Goal: Task Accomplishment & Management: Use online tool/utility

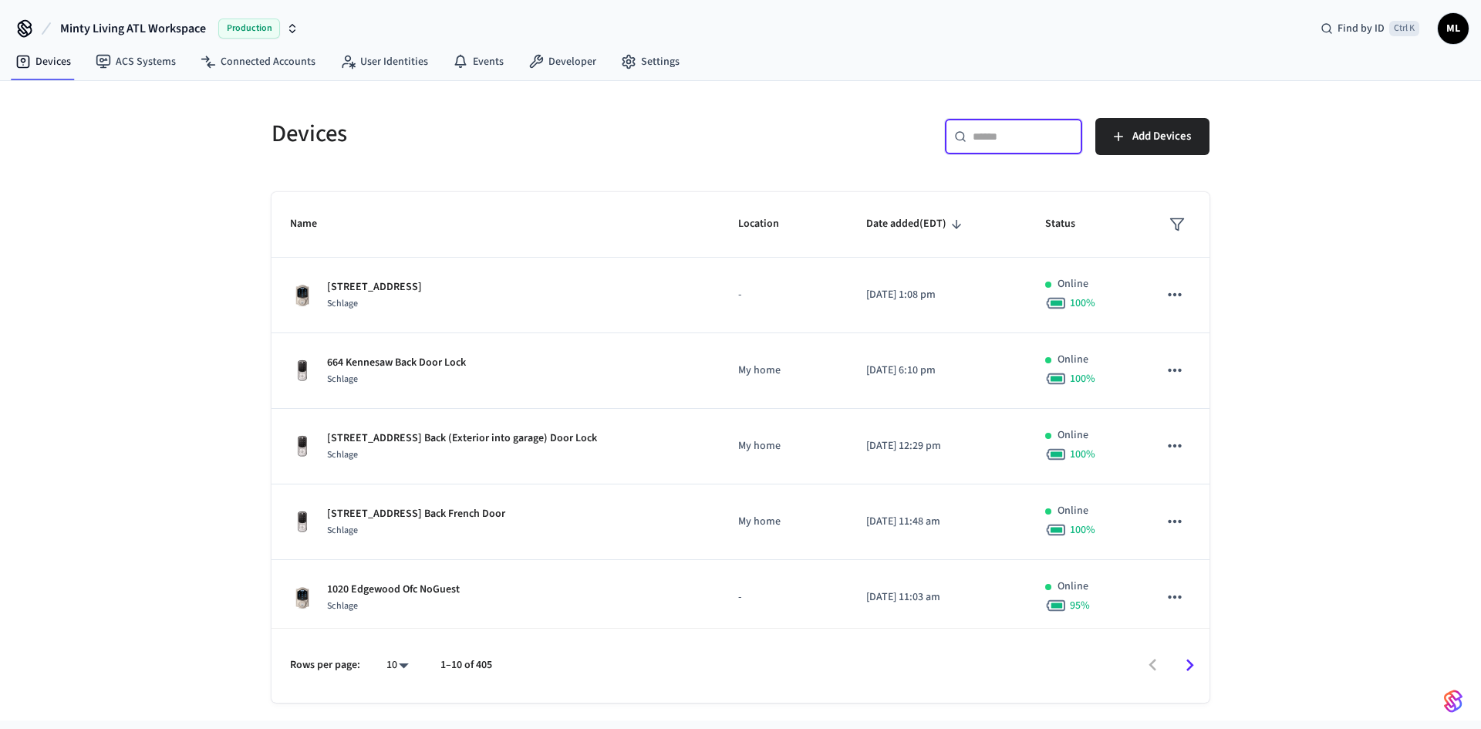
click at [1016, 137] on input "text" at bounding box center [1023, 136] width 100 height 15
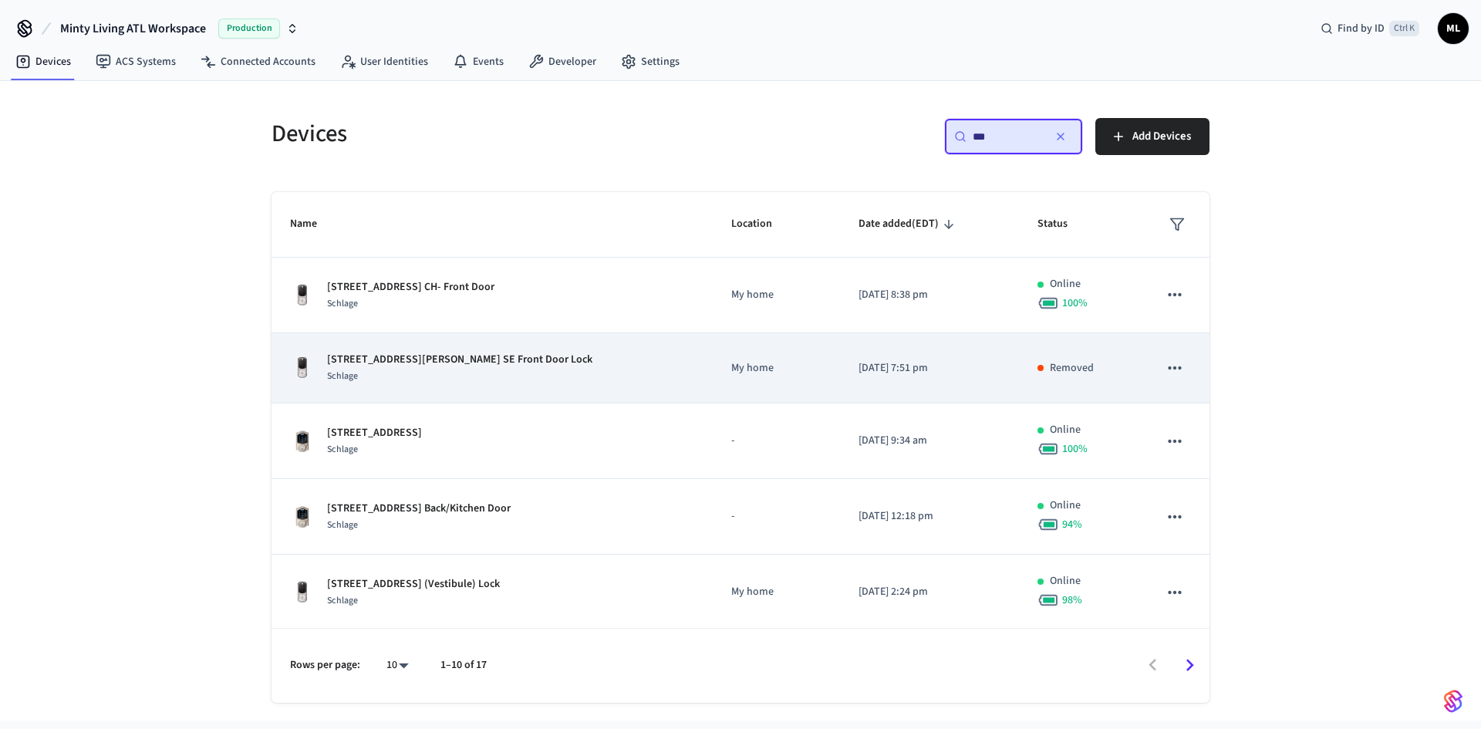
type input "***"
click at [505, 366] on div "[STREET_ADDRESS][PERSON_NAME] SE Front Door Lock Schlage" at bounding box center [492, 368] width 404 height 32
click at [659, 366] on div "[STREET_ADDRESS][PERSON_NAME] SE Front Door Lock Schlage" at bounding box center [492, 368] width 404 height 32
click at [651, 361] on div "[STREET_ADDRESS][PERSON_NAME] SE Front Door Lock Schlage" at bounding box center [492, 368] width 404 height 32
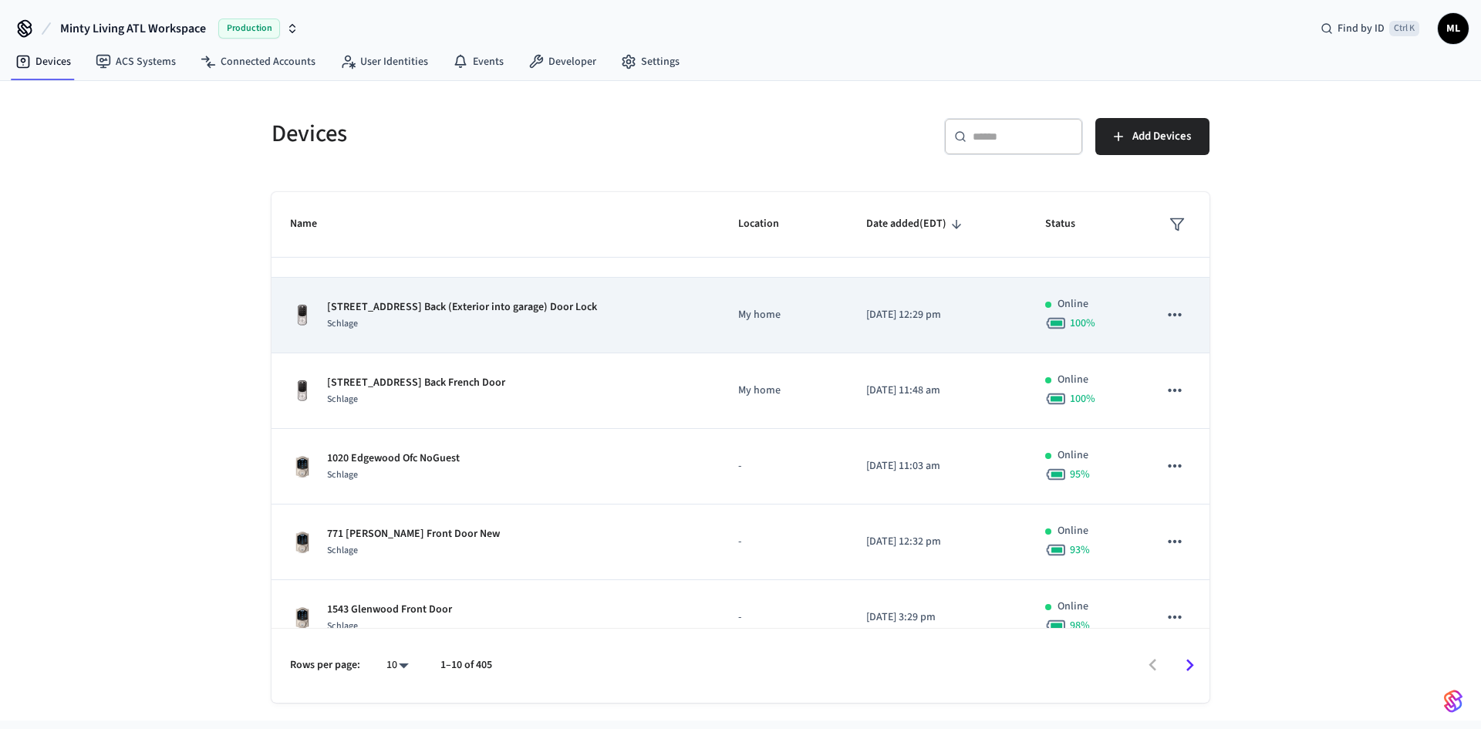
scroll to position [154, 0]
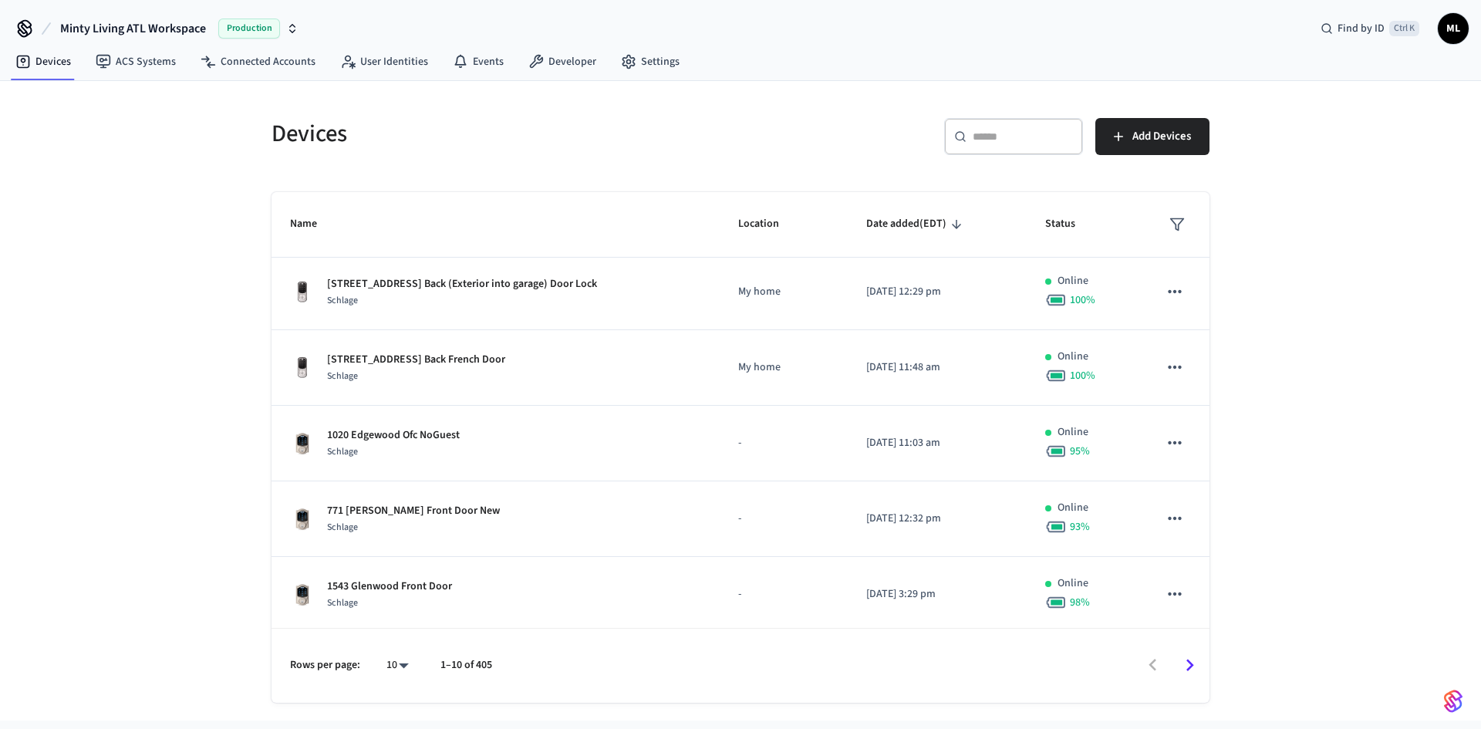
drag, startPoint x: 983, startPoint y: 139, endPoint x: 984, endPoint y: 129, distance: 10.1
click at [983, 139] on input "text" at bounding box center [1023, 136] width 100 height 15
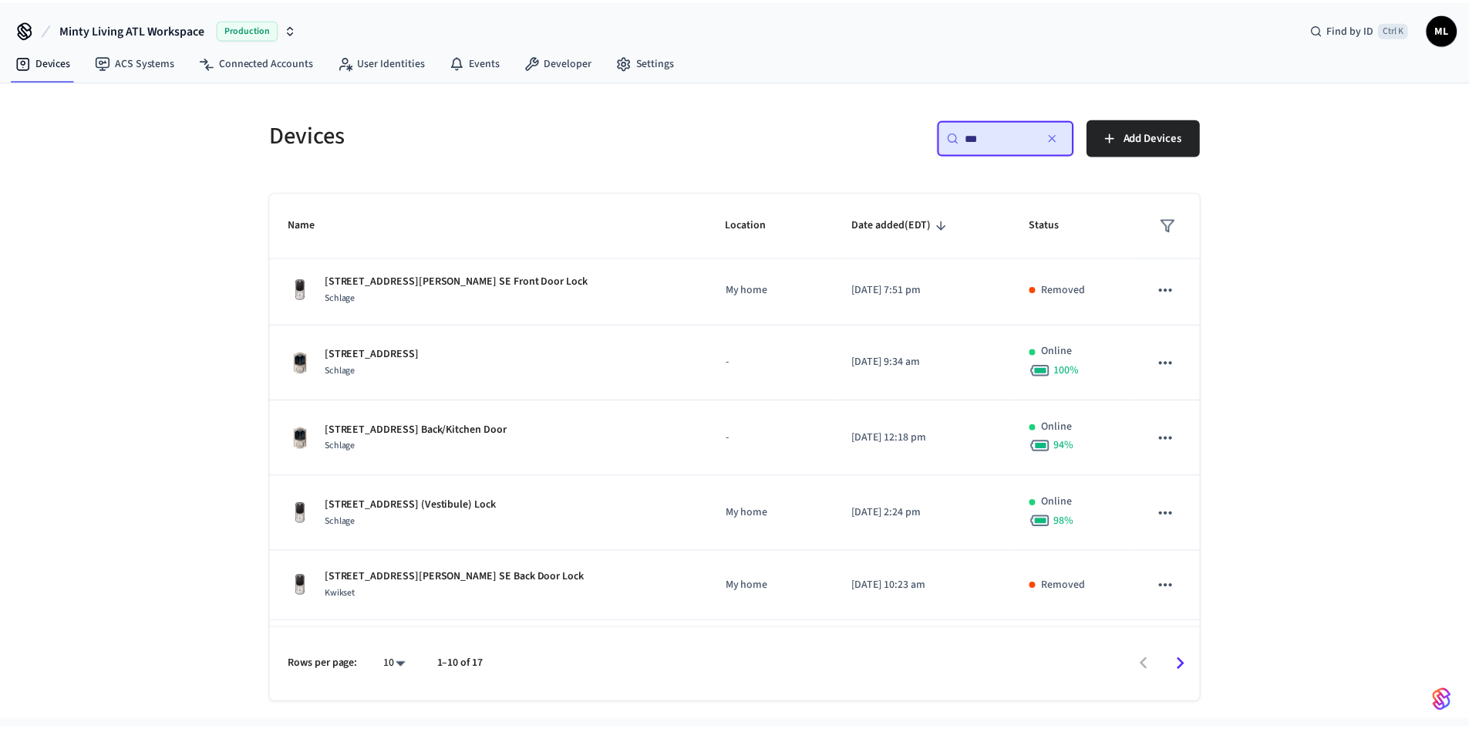
scroll to position [0, 0]
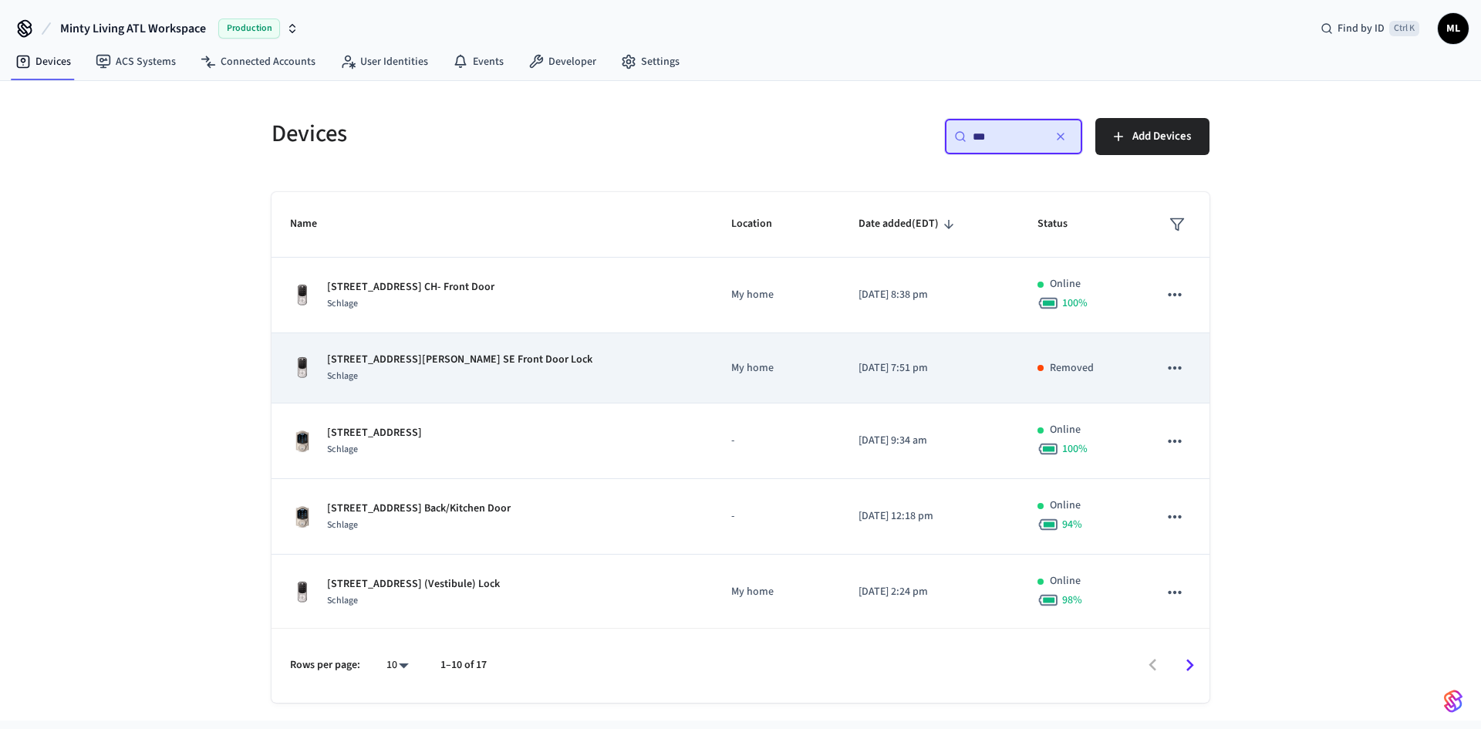
type input "***"
click at [535, 373] on div "[STREET_ADDRESS][PERSON_NAME] SE Front Door Lock Schlage" at bounding box center [492, 368] width 404 height 32
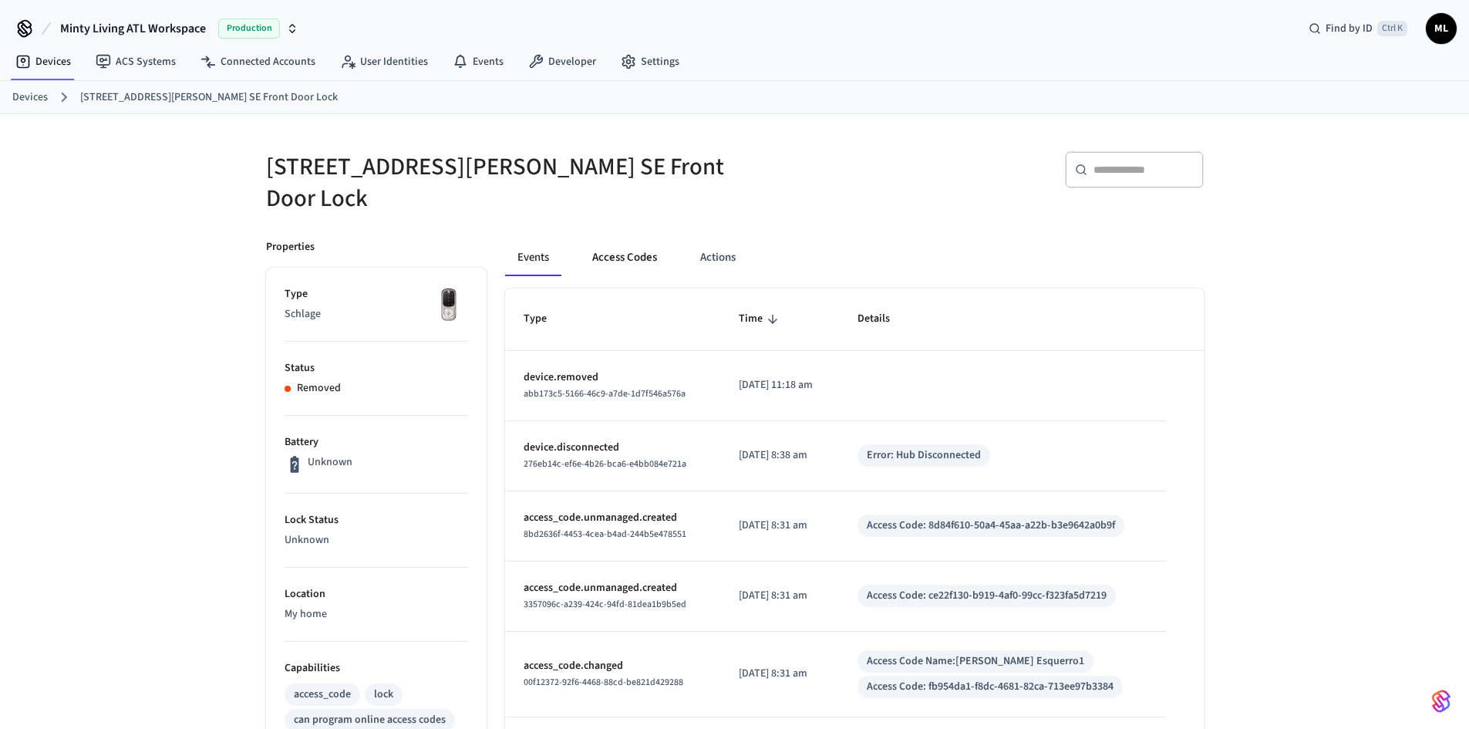
click at [632, 244] on button "Access Codes" at bounding box center [624, 257] width 89 height 37
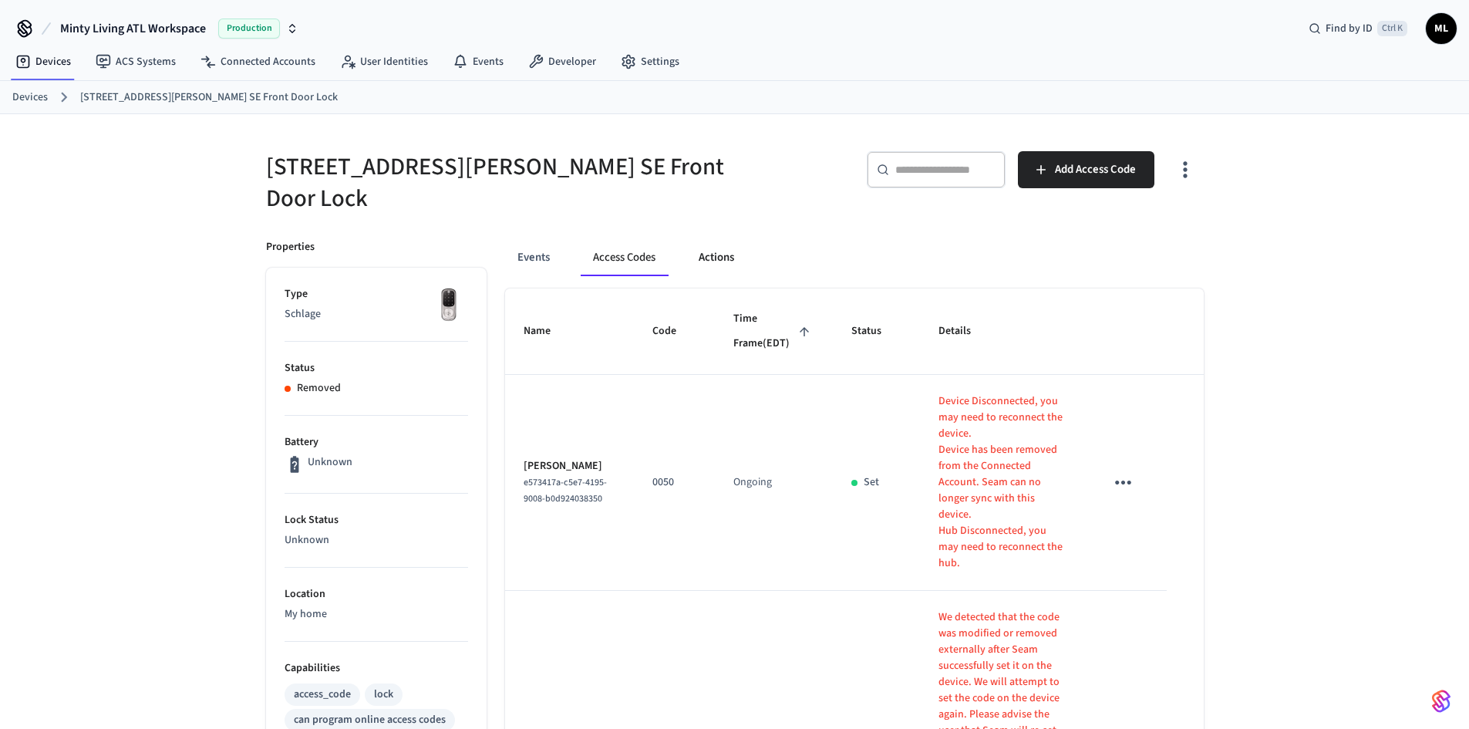
click at [731, 239] on button "Actions" at bounding box center [716, 257] width 60 height 37
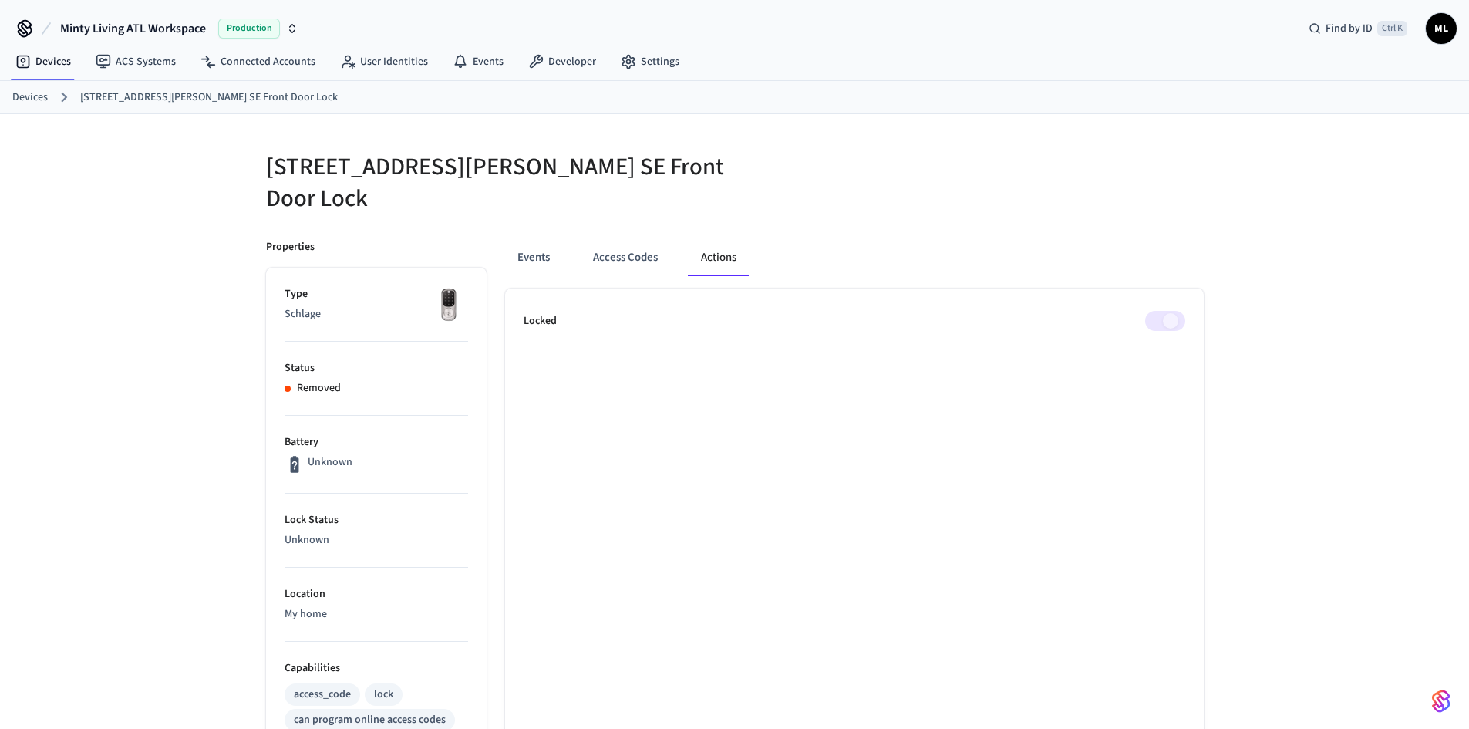
click at [1174, 316] on span at bounding box center [1165, 321] width 40 height 20
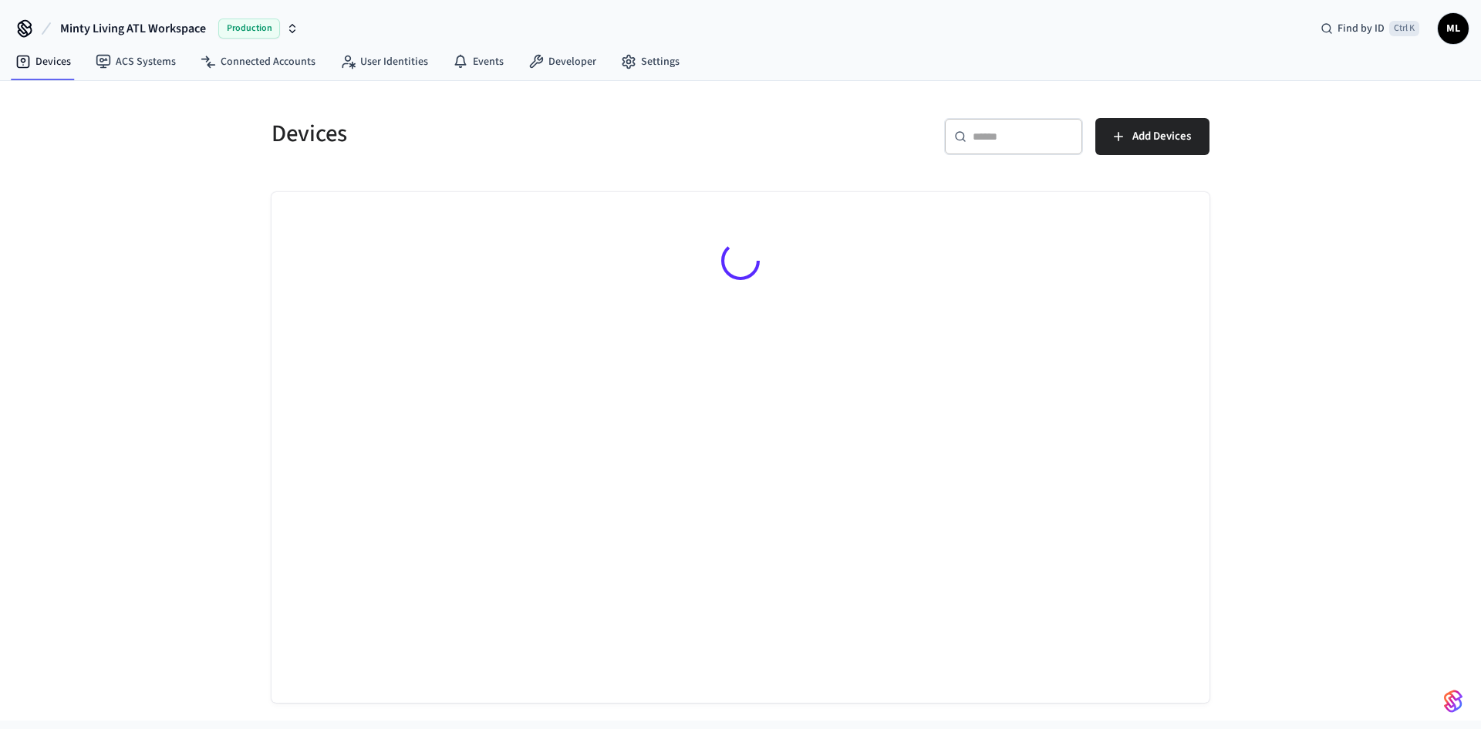
click at [981, 150] on div "​ ​" at bounding box center [1013, 136] width 139 height 37
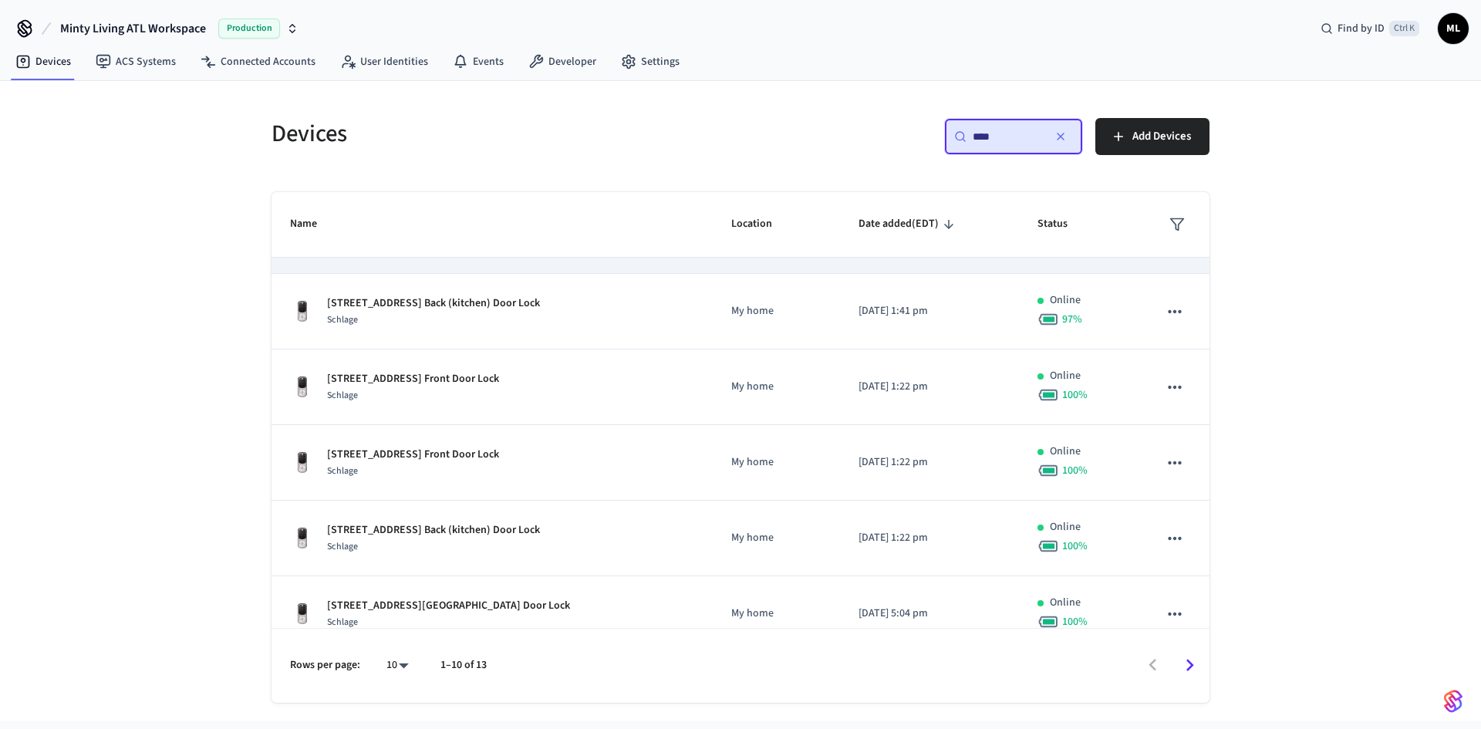
scroll to position [375, 0]
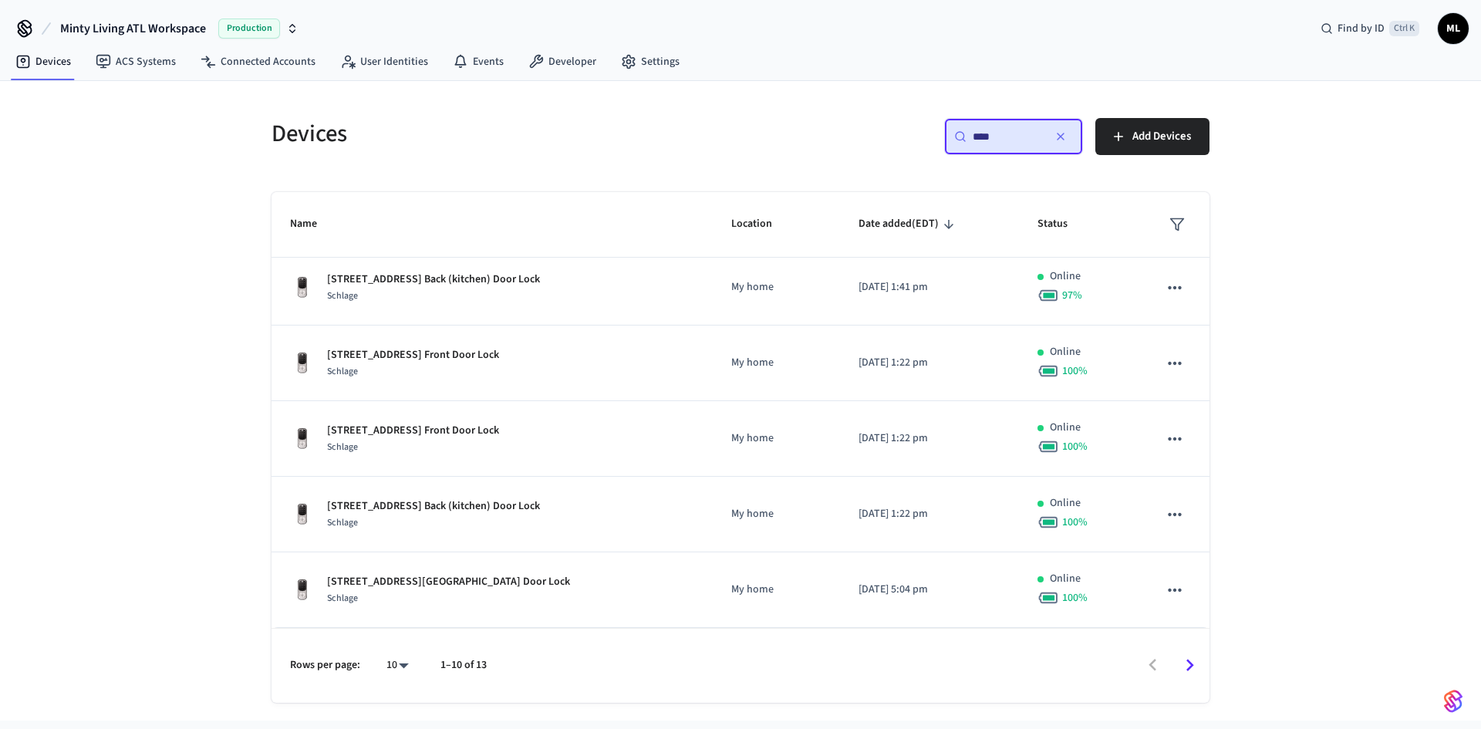
type input "***"
